Goal: Information Seeking & Learning: Find specific page/section

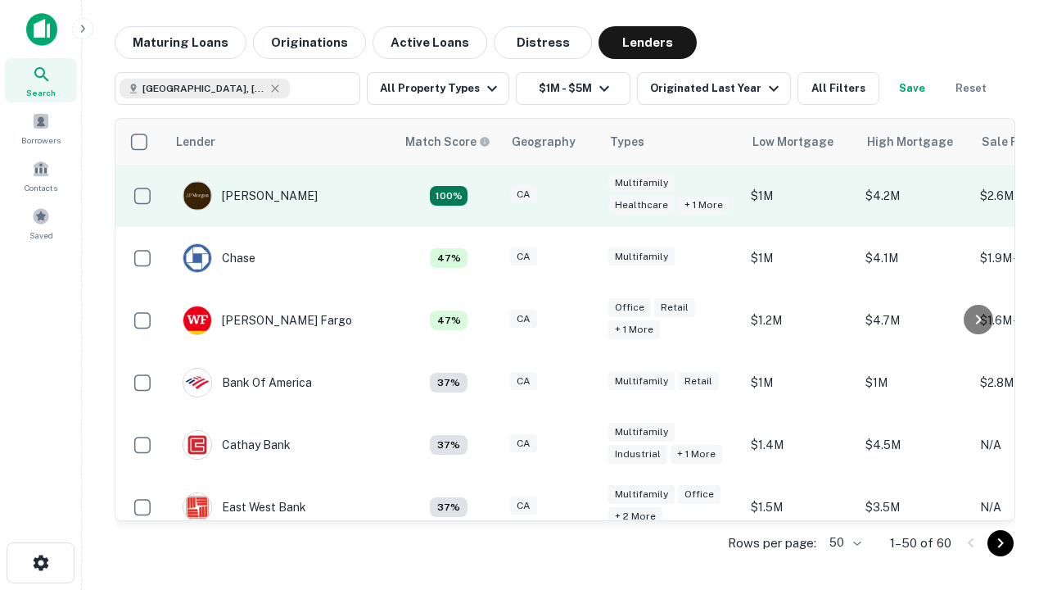
click at [582, 196] on div "CA" at bounding box center [551, 196] width 82 height 22
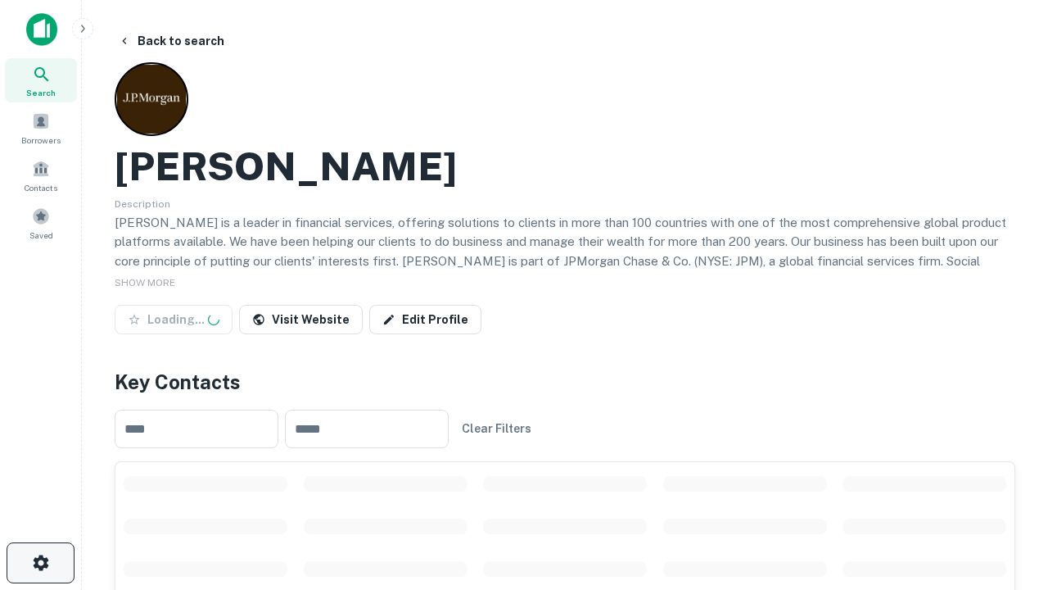
click at [40, 563] on icon "button" at bounding box center [41, 563] width 20 height 20
